Goal: Transaction & Acquisition: Purchase product/service

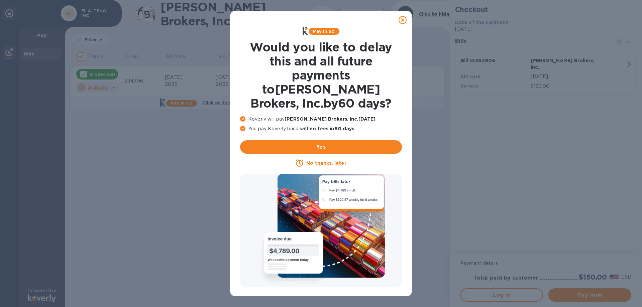
click at [404, 22] on icon at bounding box center [403, 20] width 8 height 8
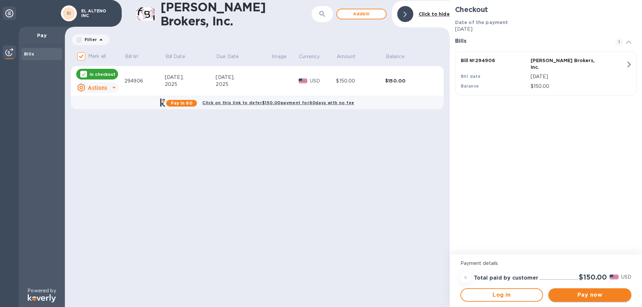
click at [596, 293] on span "Pay now" at bounding box center [590, 295] width 72 height 8
click at [98, 86] on u "Actions" at bounding box center [97, 87] width 19 height 5
click at [185, 139] on div at bounding box center [321, 153] width 642 height 307
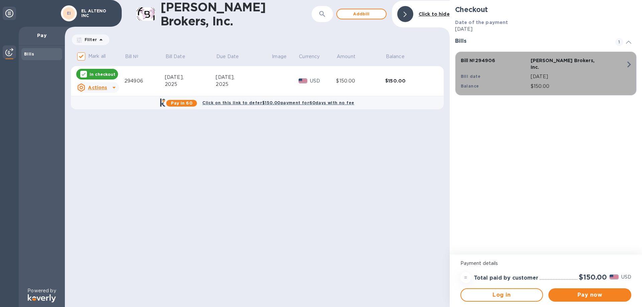
click at [628, 63] on icon "button" at bounding box center [629, 65] width 4 height 6
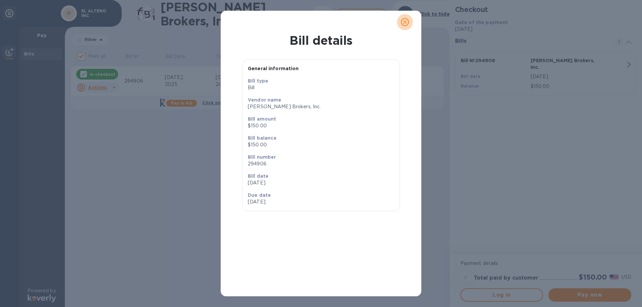
click at [405, 21] on icon "close" at bounding box center [405, 22] width 7 height 7
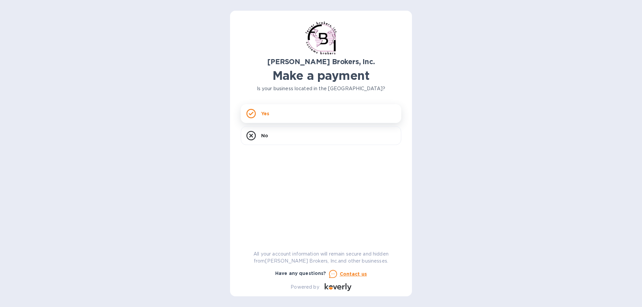
click at [265, 114] on p "Yes" at bounding box center [265, 113] width 8 height 7
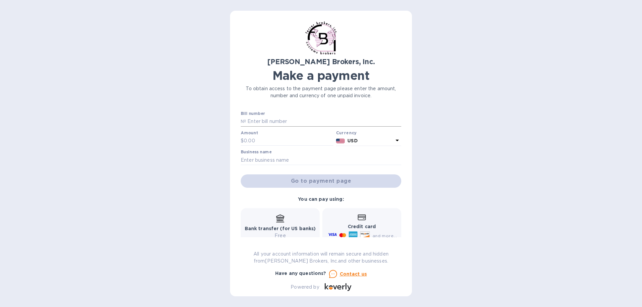
click at [257, 122] on input "text" at bounding box center [323, 122] width 155 height 10
type input "296056"
click at [257, 142] on input "text" at bounding box center [289, 141] width 90 height 10
click at [256, 141] on input "text" at bounding box center [289, 141] width 90 height 10
type input "160.00"
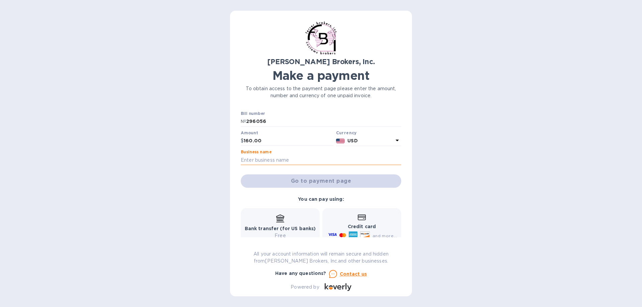
click at [257, 159] on input "text" at bounding box center [321, 160] width 161 height 10
type input "EL ALTENO INC"
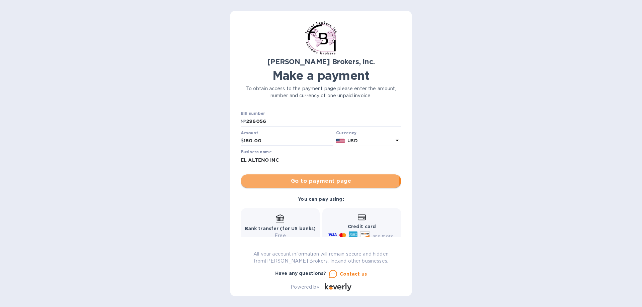
click at [302, 179] on span "Go to payment page" at bounding box center [321, 181] width 150 height 8
